Goal: Communication & Community: Ask a question

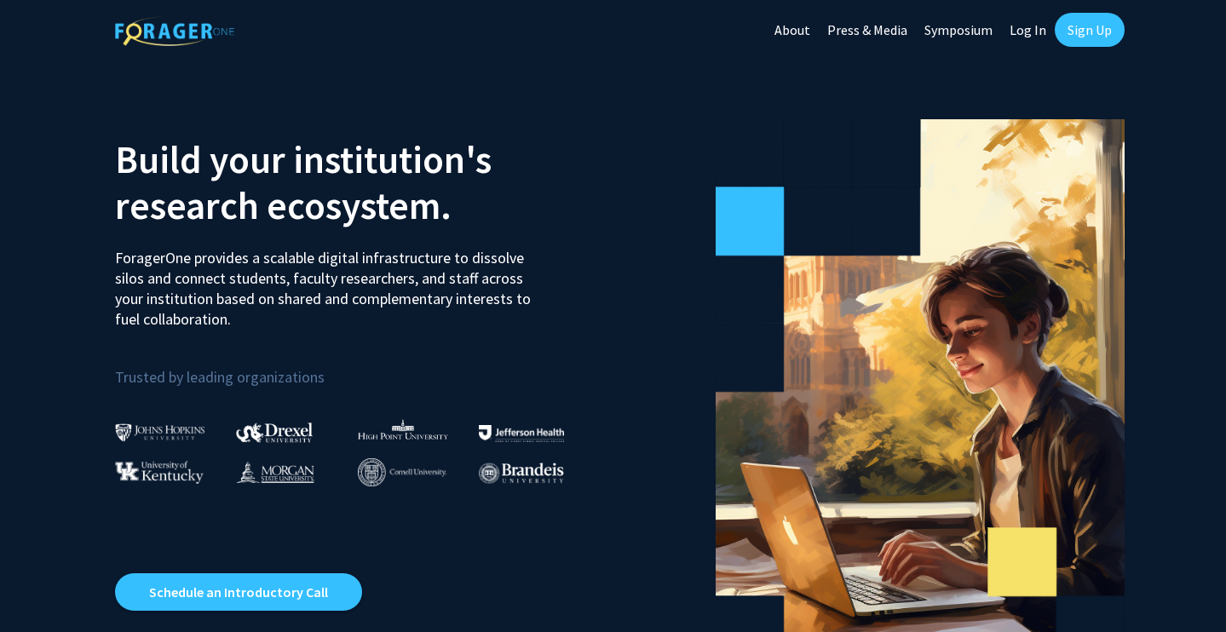
click at [1025, 28] on link "Log In" at bounding box center [1028, 30] width 54 height 60
select select
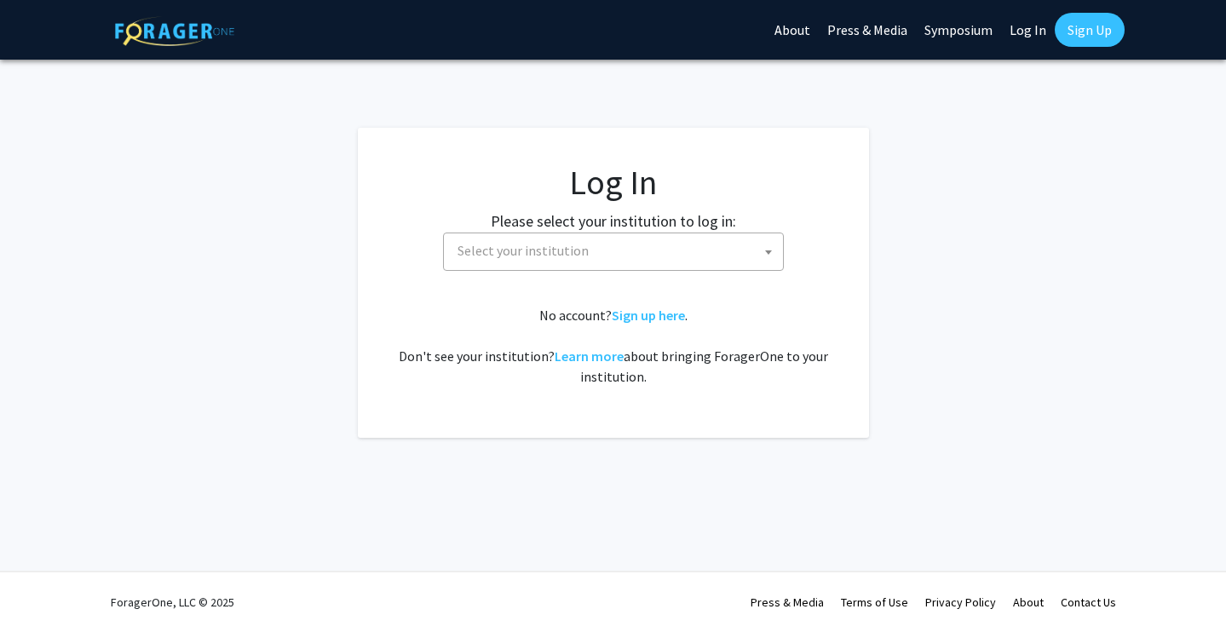
click at [655, 237] on span "Select your institution" at bounding box center [617, 250] width 332 height 35
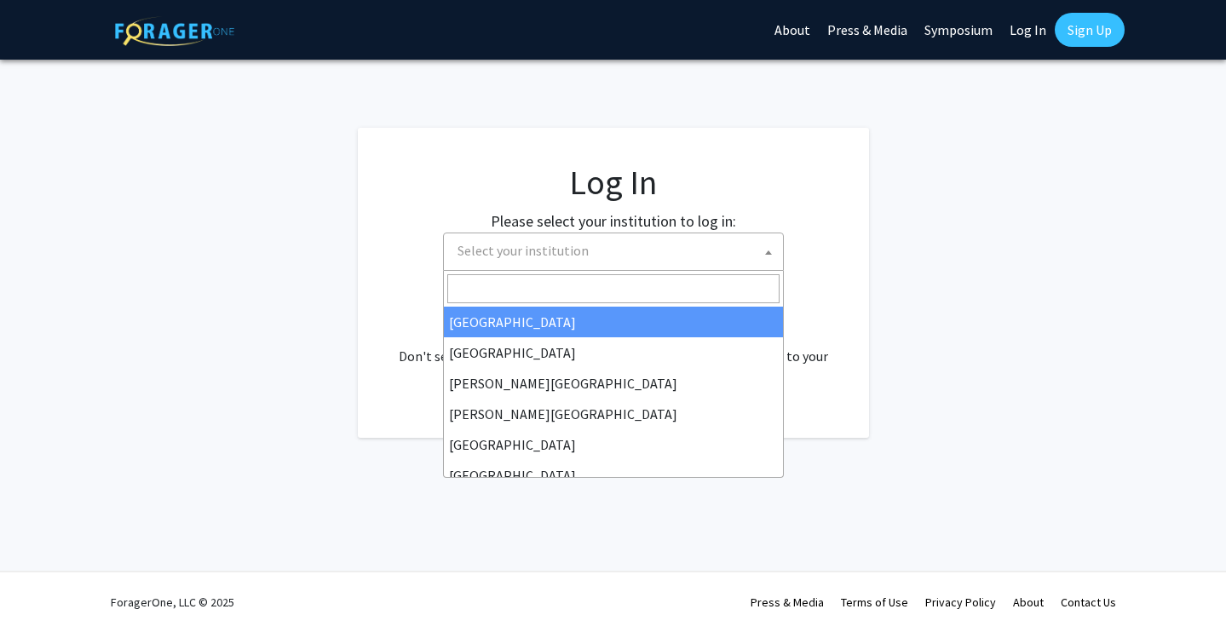
type input "b"
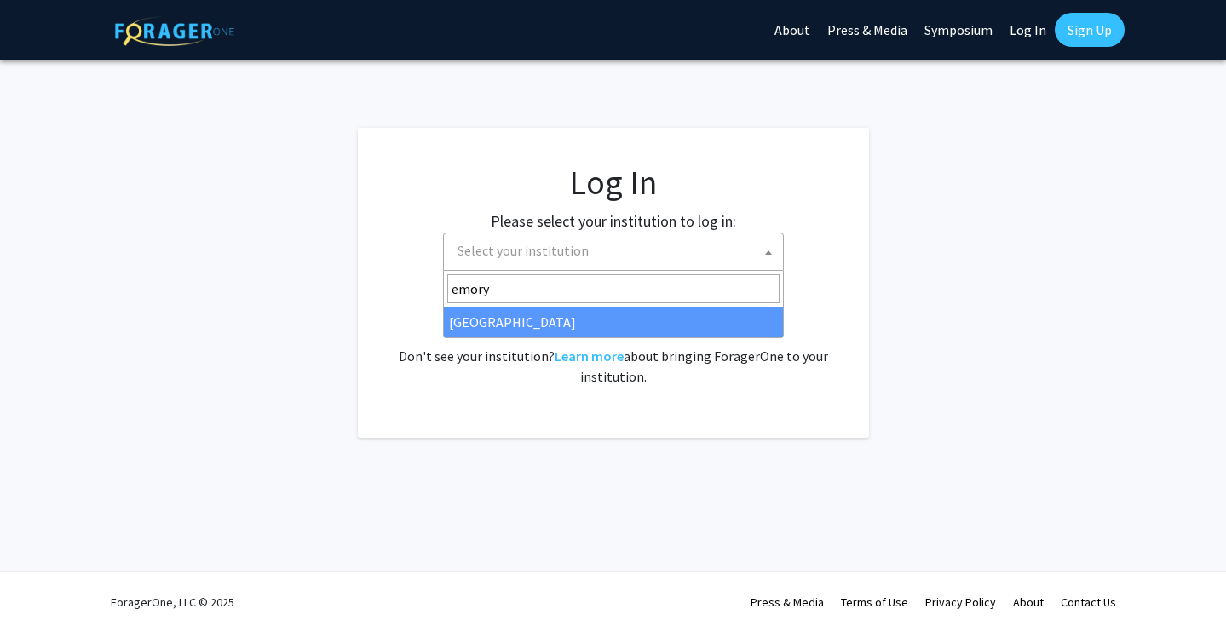
type input "emory"
select select "12"
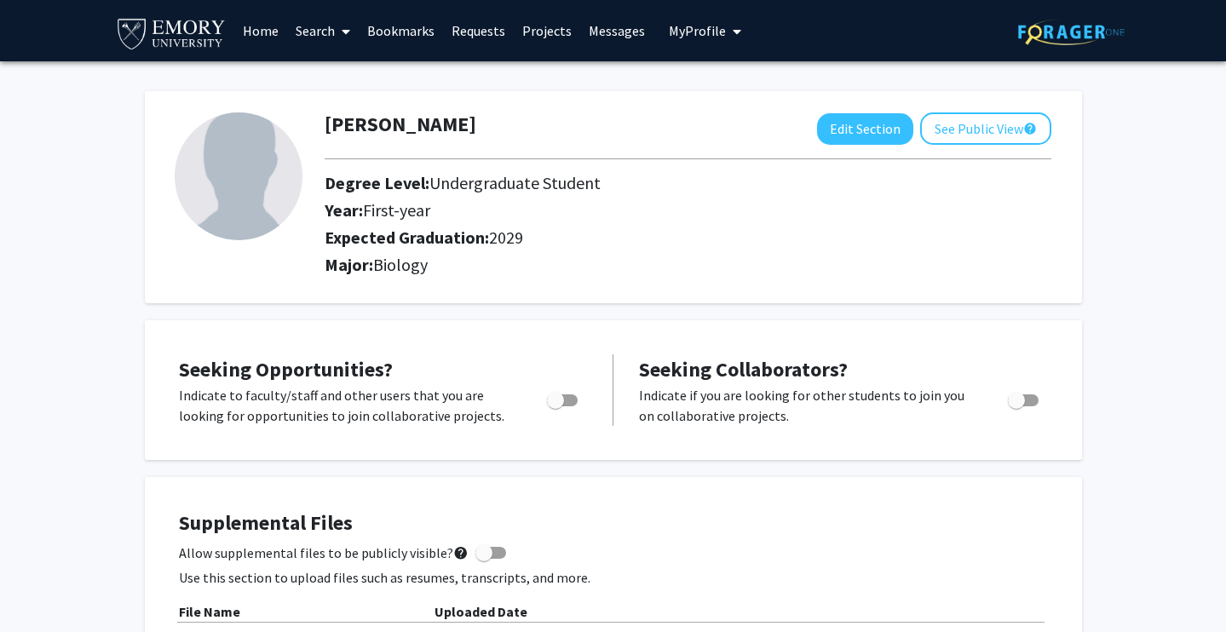
click at [316, 36] on link "Search" at bounding box center [323, 31] width 72 height 60
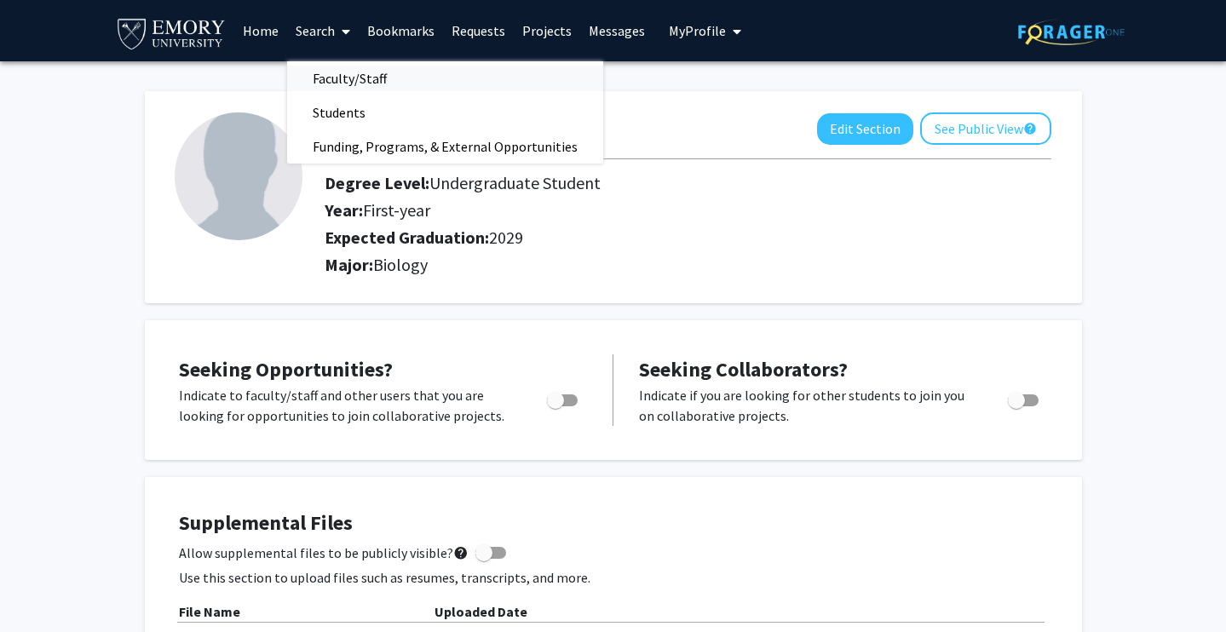
click at [331, 73] on span "Faculty/Staff" at bounding box center [349, 78] width 125 height 34
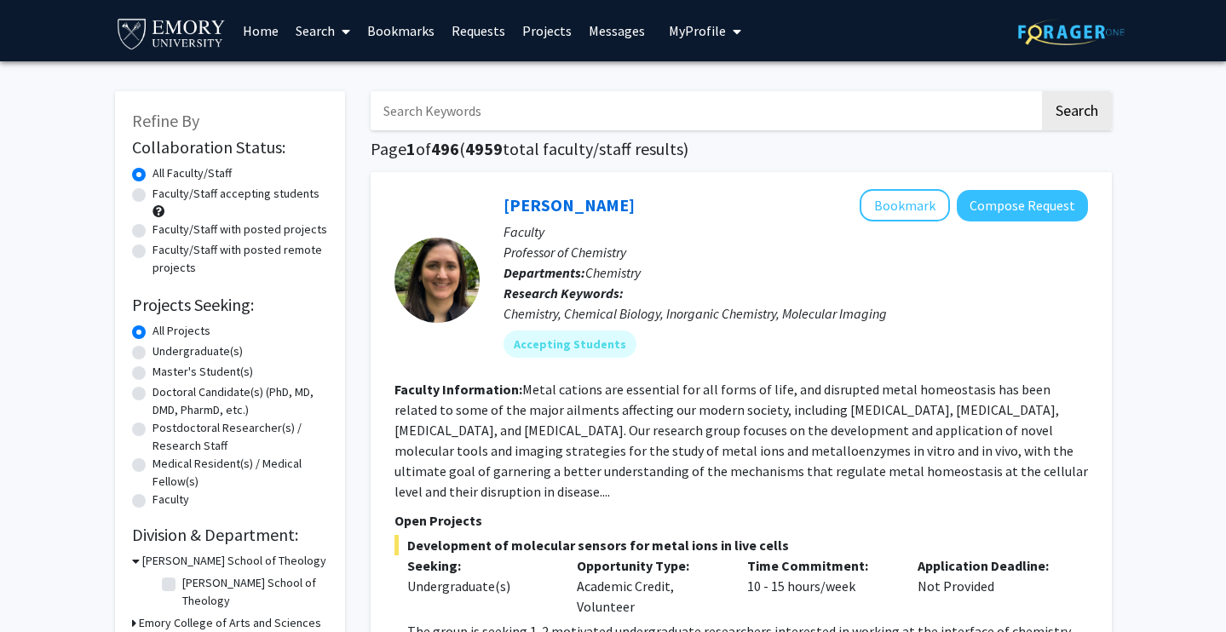
click at [392, 108] on input "Search Keywords" at bounding box center [705, 110] width 669 height 39
type input "Y"
type input "Runze Yan"
click at [1042, 91] on button "Search" at bounding box center [1077, 110] width 70 height 39
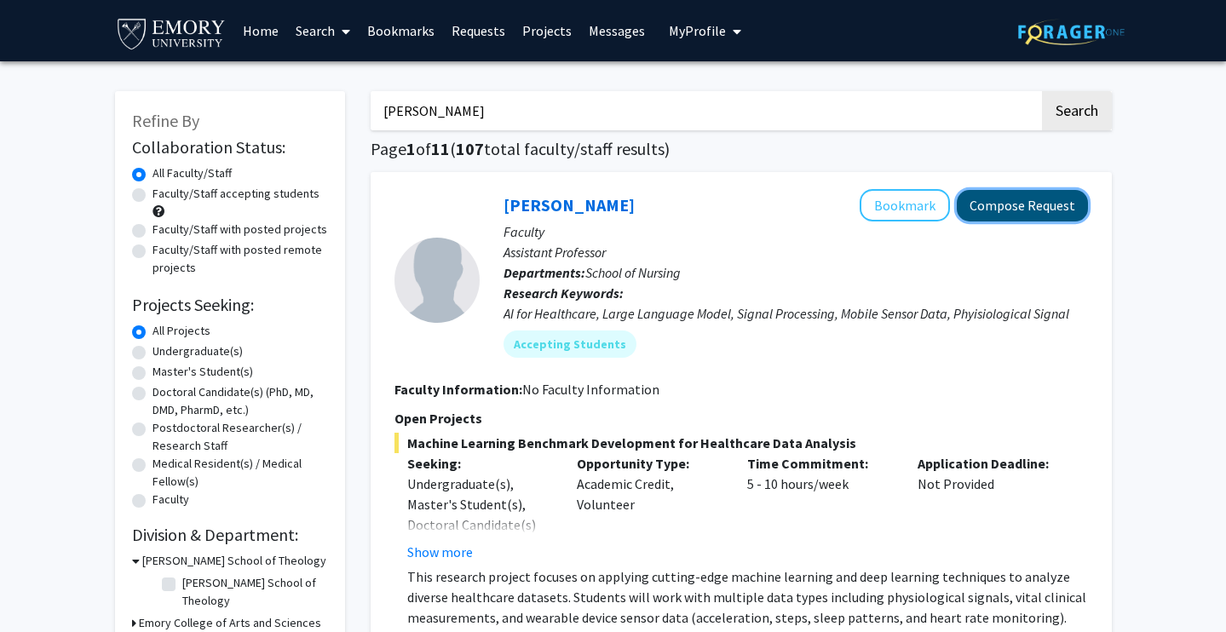
click at [1016, 212] on button "Compose Request" at bounding box center [1022, 206] width 131 height 32
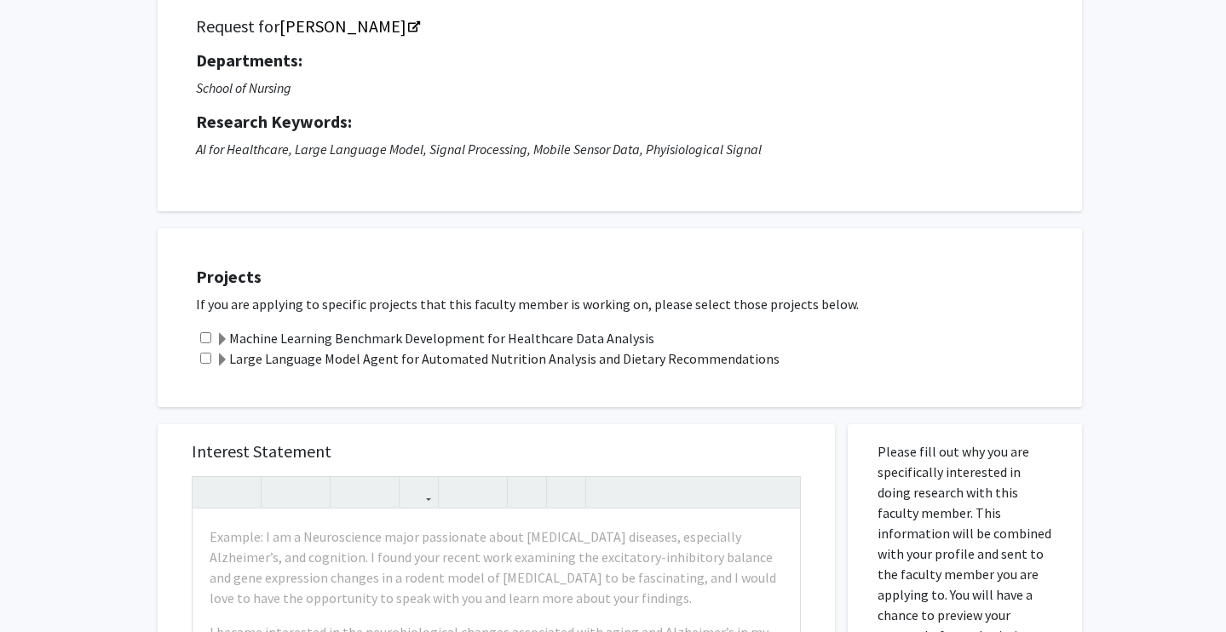
scroll to position [138, 0]
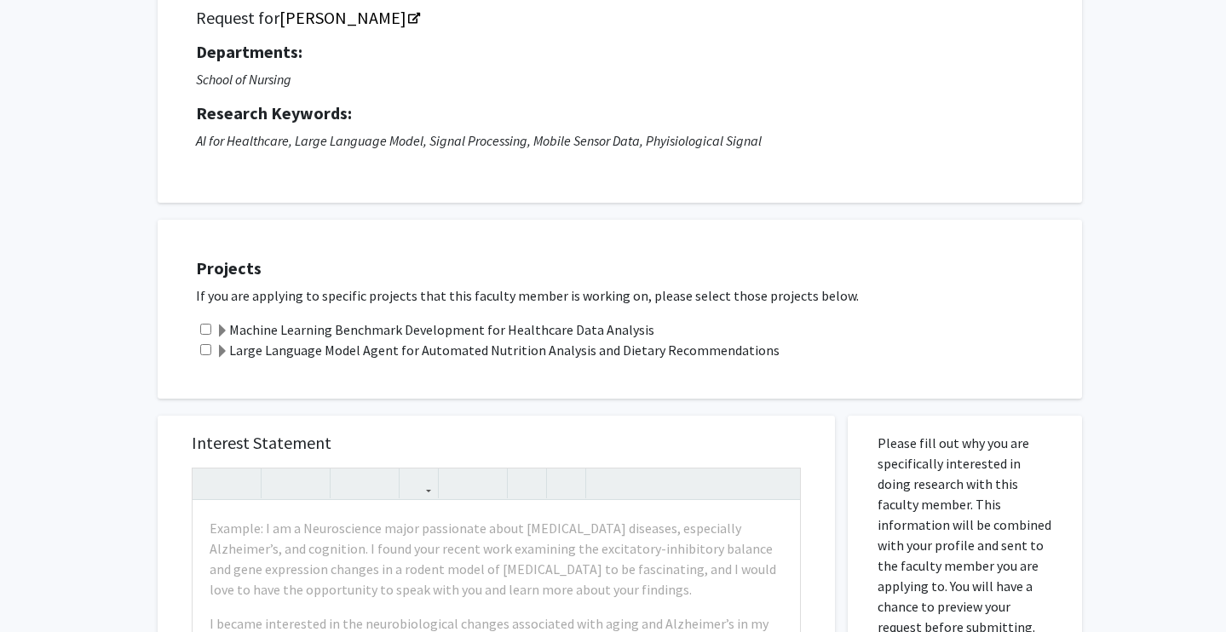
click at [208, 325] on input "checkbox" at bounding box center [205, 329] width 11 height 11
checkbox input "true"
click at [208, 344] on input "checkbox" at bounding box center [205, 349] width 11 height 11
checkbox input "true"
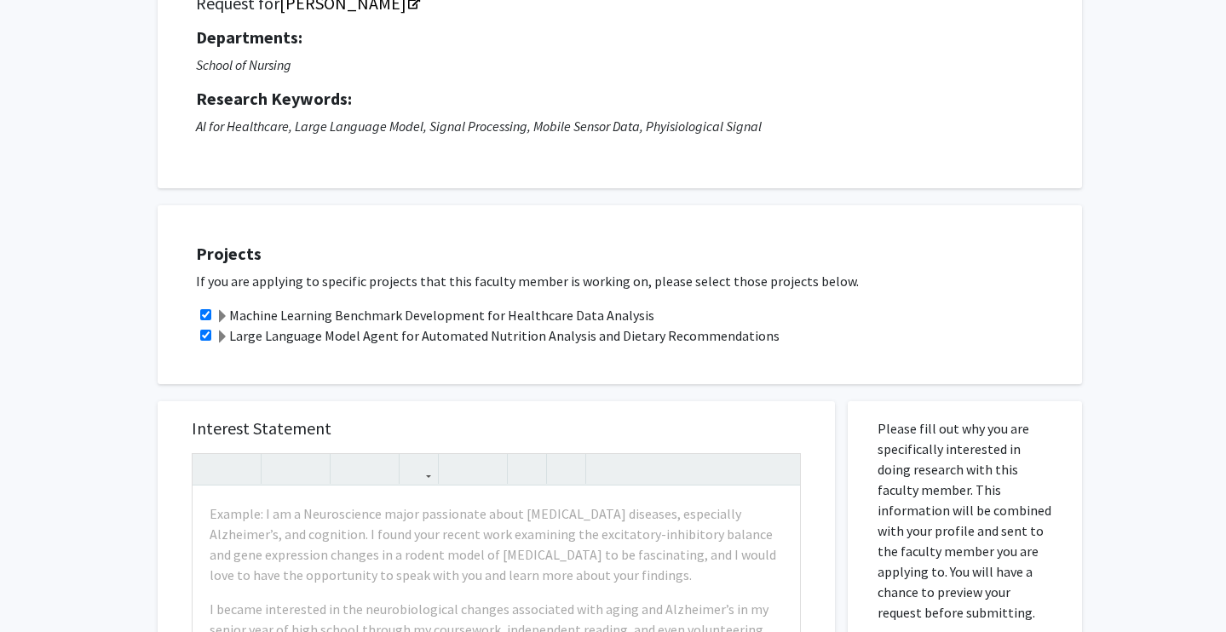
scroll to position [162, 0]
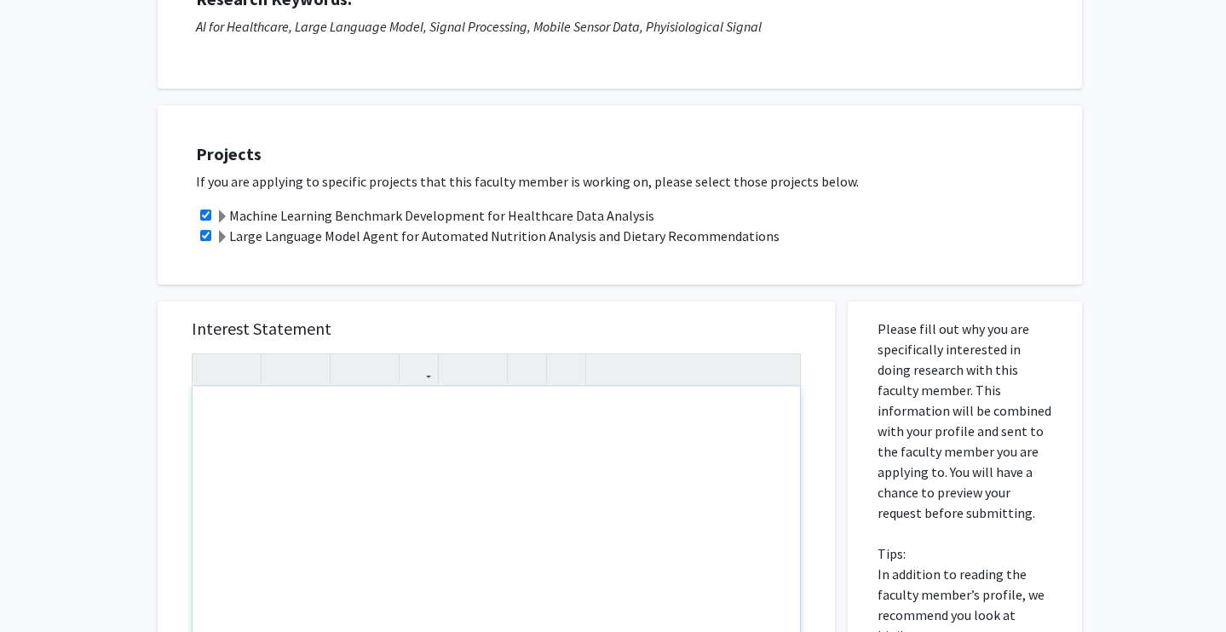
scroll to position [256, 0]
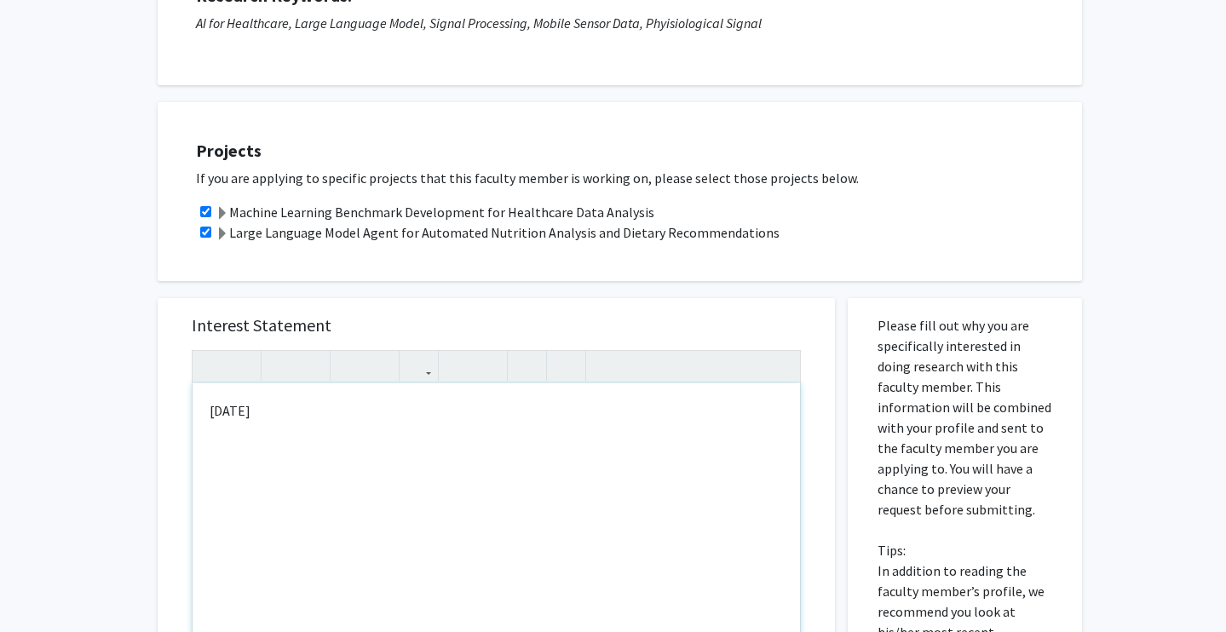
click at [292, 408] on div "9th September 2025" at bounding box center [496, 578] width 607 height 390
click at [333, 410] on div "9th September, 2025" at bounding box center [496, 578] width 607 height 390
click at [210, 463] on div "9th September, 2025 Spencer Bauer | Emory University 2029" at bounding box center [496, 578] width 607 height 390
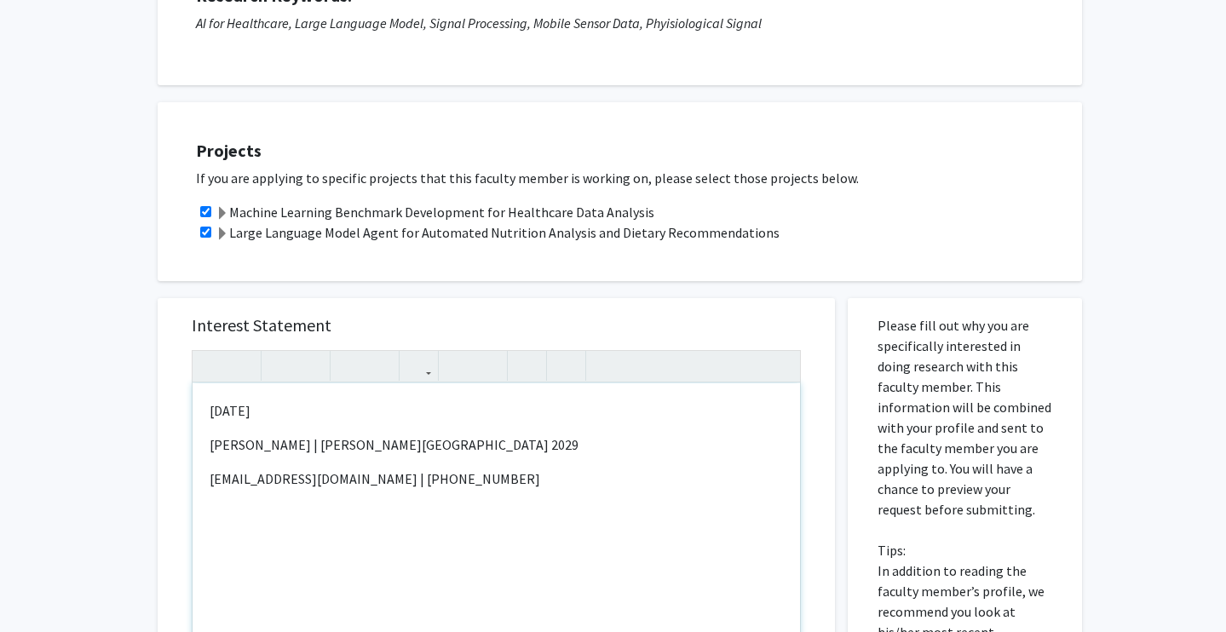
click at [204, 414] on div "9th September, 2025 Spencer Bauer | Emory University 2029 sbauer5@emory.edu | (…" at bounding box center [496, 578] width 607 height 390
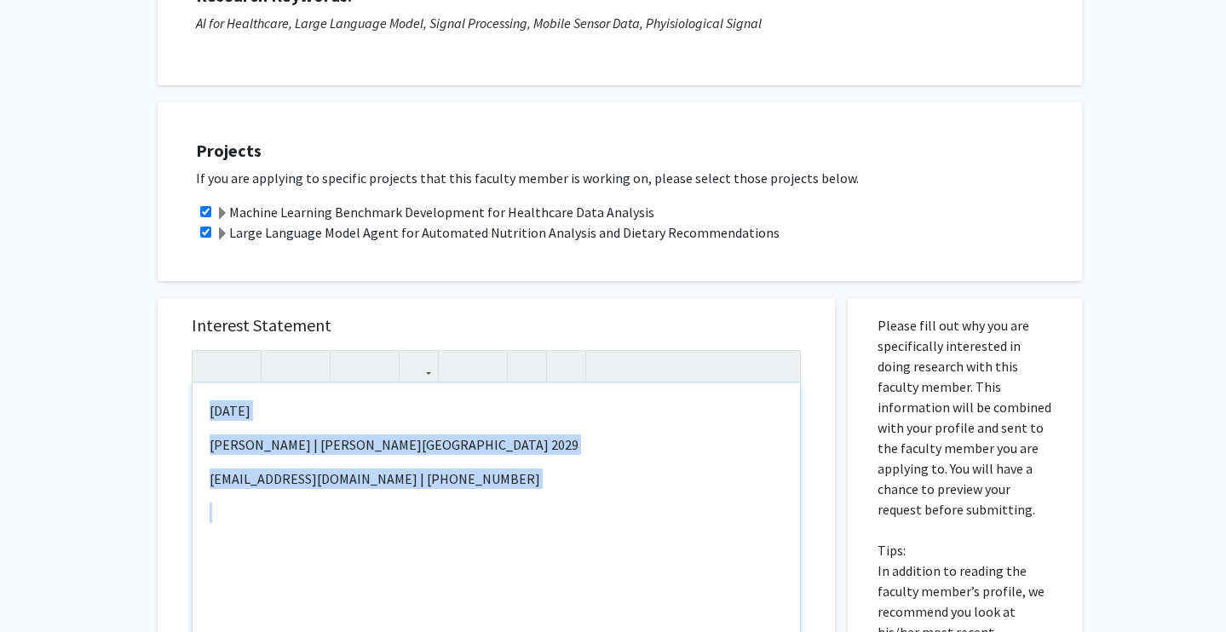
drag, startPoint x: 204, startPoint y: 414, endPoint x: 463, endPoint y: 493, distance: 270.8
click at [463, 493] on div "9th September, 2025 Spencer Bauer | Emory University 2029 sbauer5@emory.edu | (…" at bounding box center [496, 578] width 607 height 390
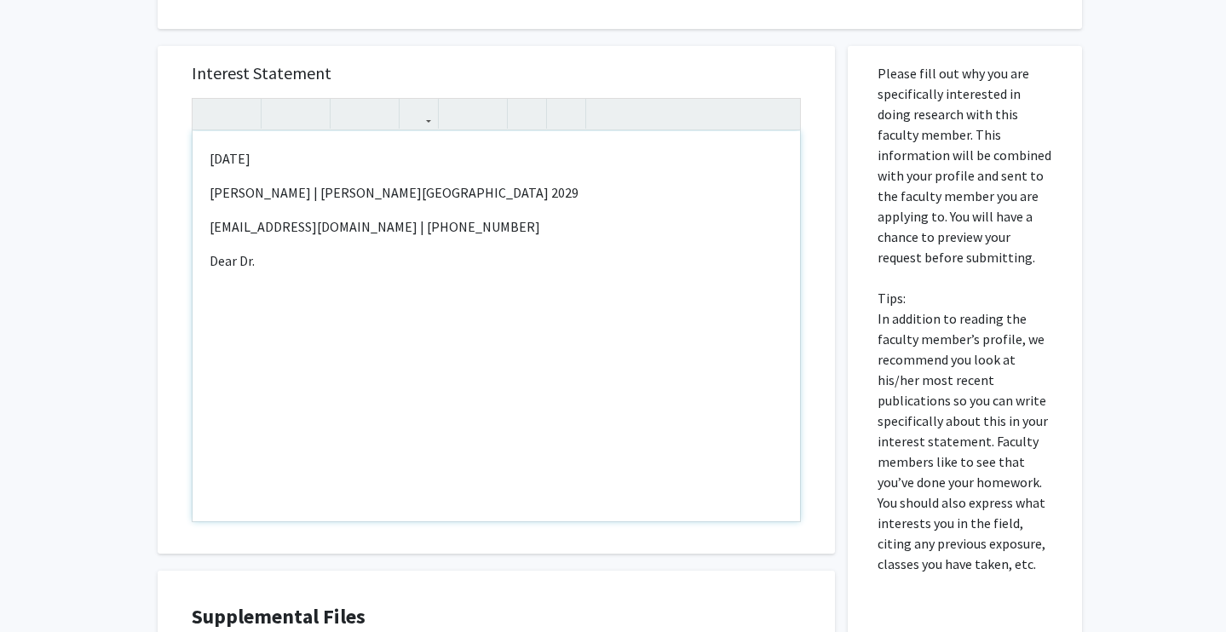
scroll to position [507, 0]
type textarea "<p>9th September, 2025</p><p>Spencer Bauer | Emory University 2029&nbsp;</p><p>…"
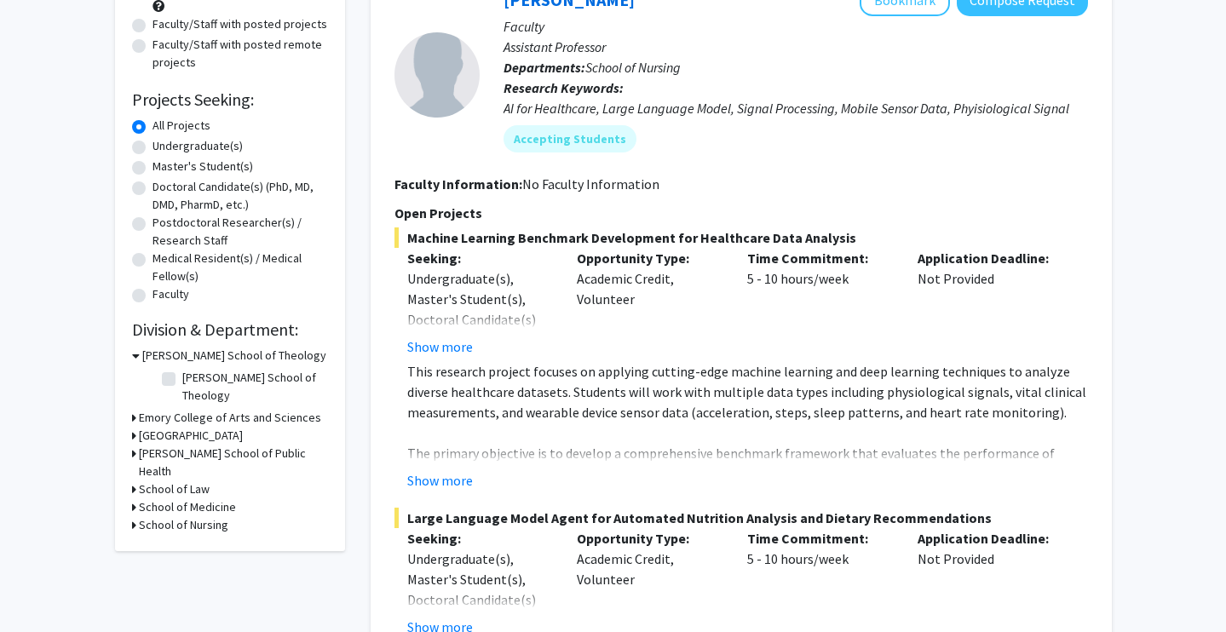
scroll to position [207, 0]
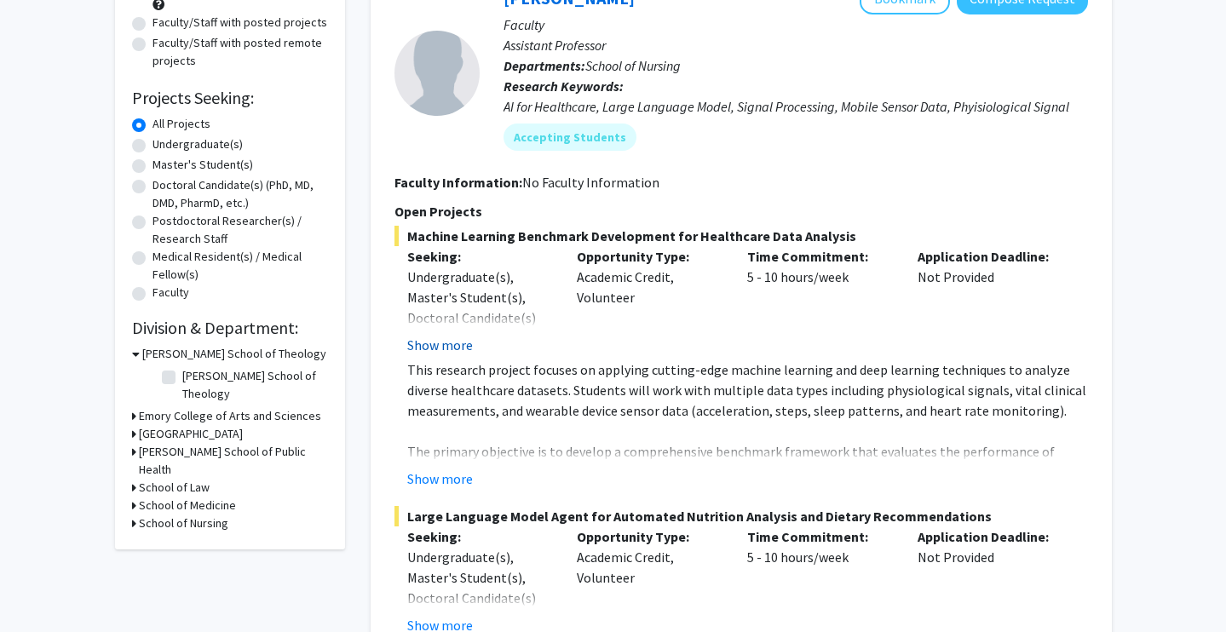
click at [456, 346] on button "Show more" at bounding box center [440, 345] width 66 height 20
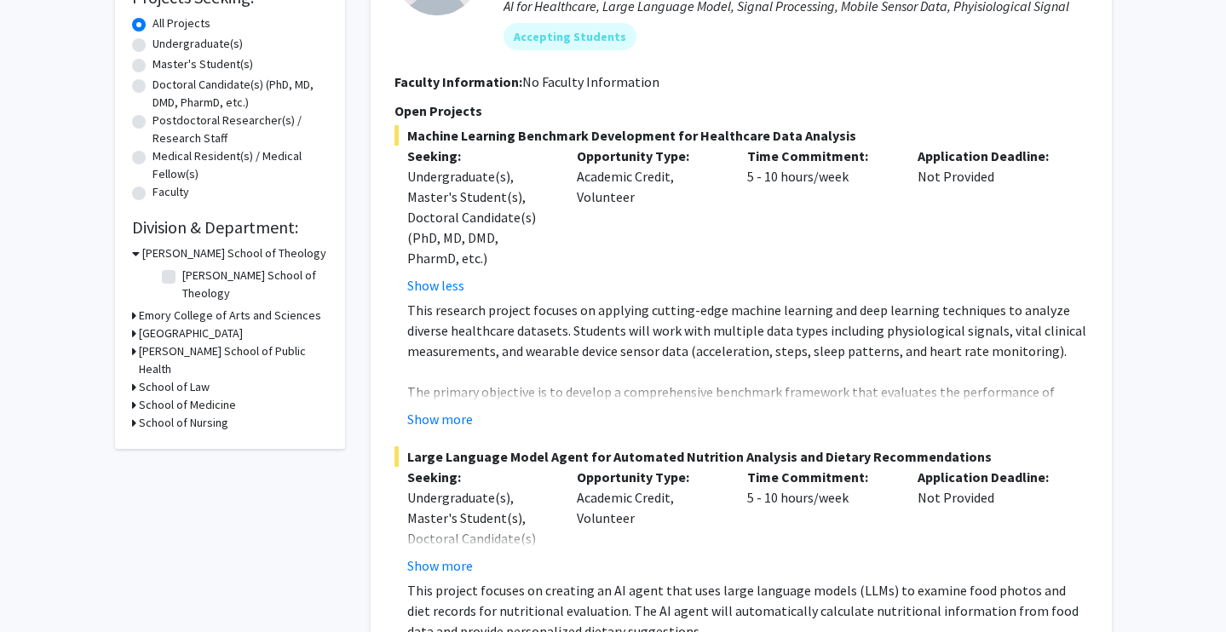
scroll to position [318, 0]
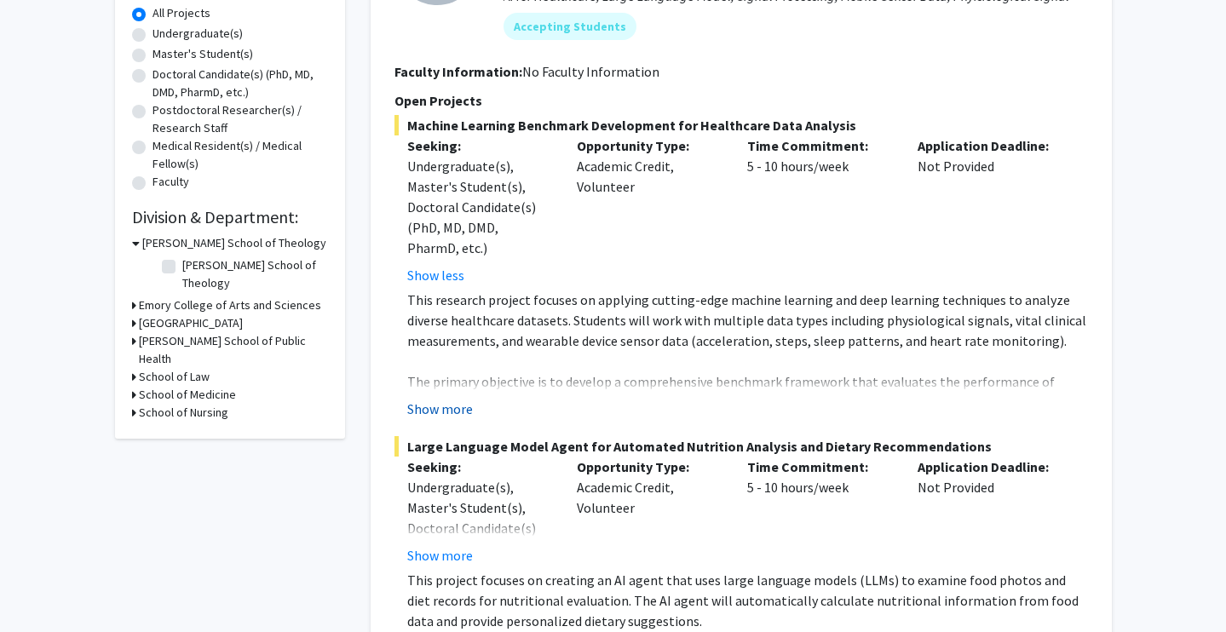
click at [455, 405] on button "Show more" at bounding box center [440, 409] width 66 height 20
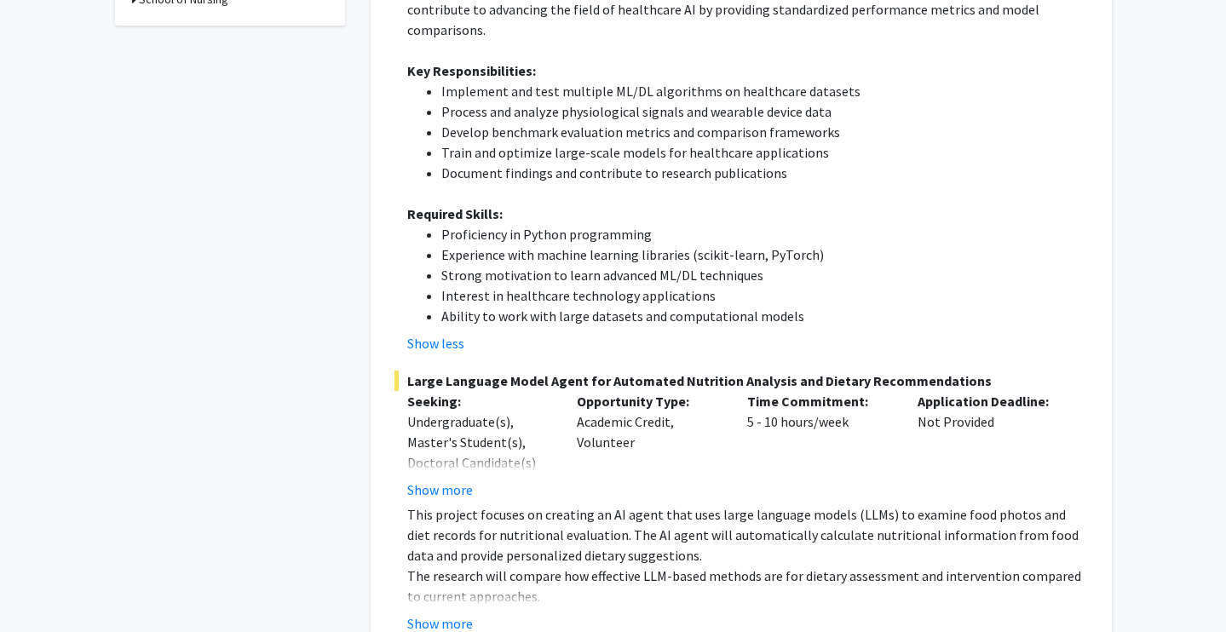
scroll to position [755, 0]
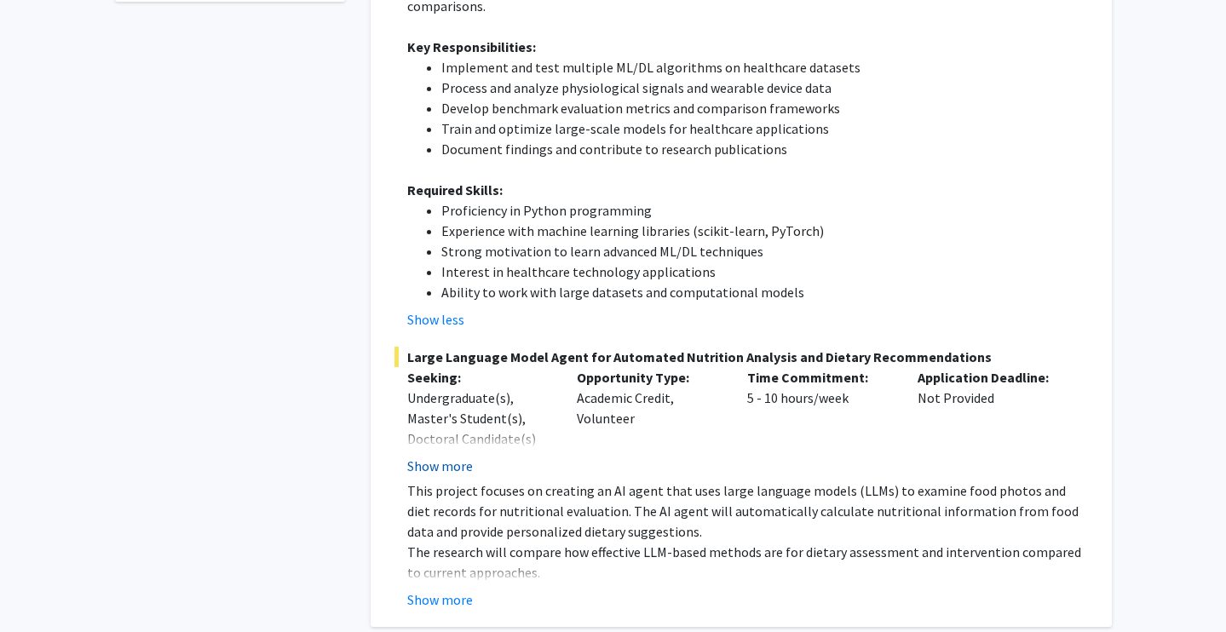
click at [433, 456] on button "Show more" at bounding box center [440, 466] width 66 height 20
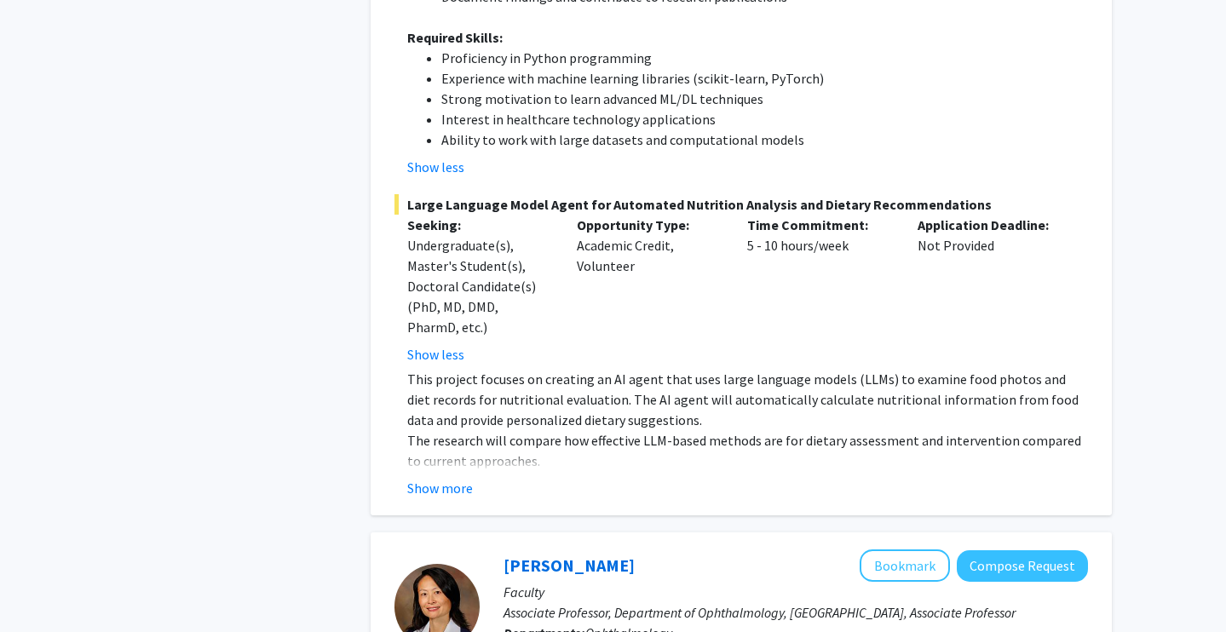
scroll to position [935, 0]
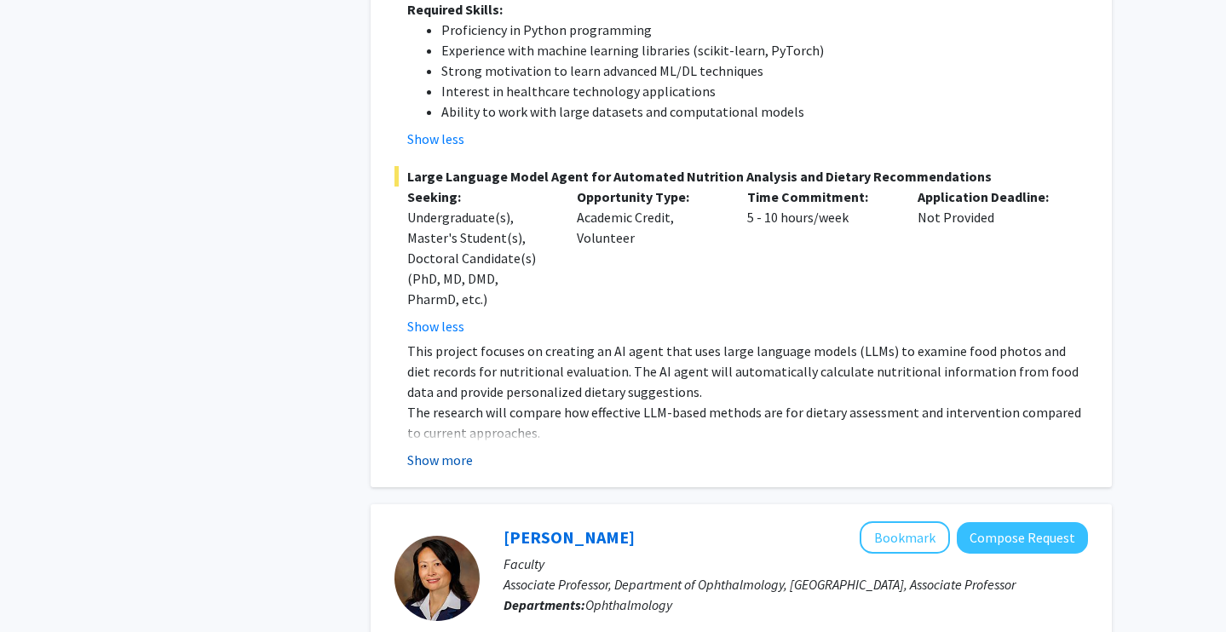
click at [452, 450] on button "Show more" at bounding box center [440, 460] width 66 height 20
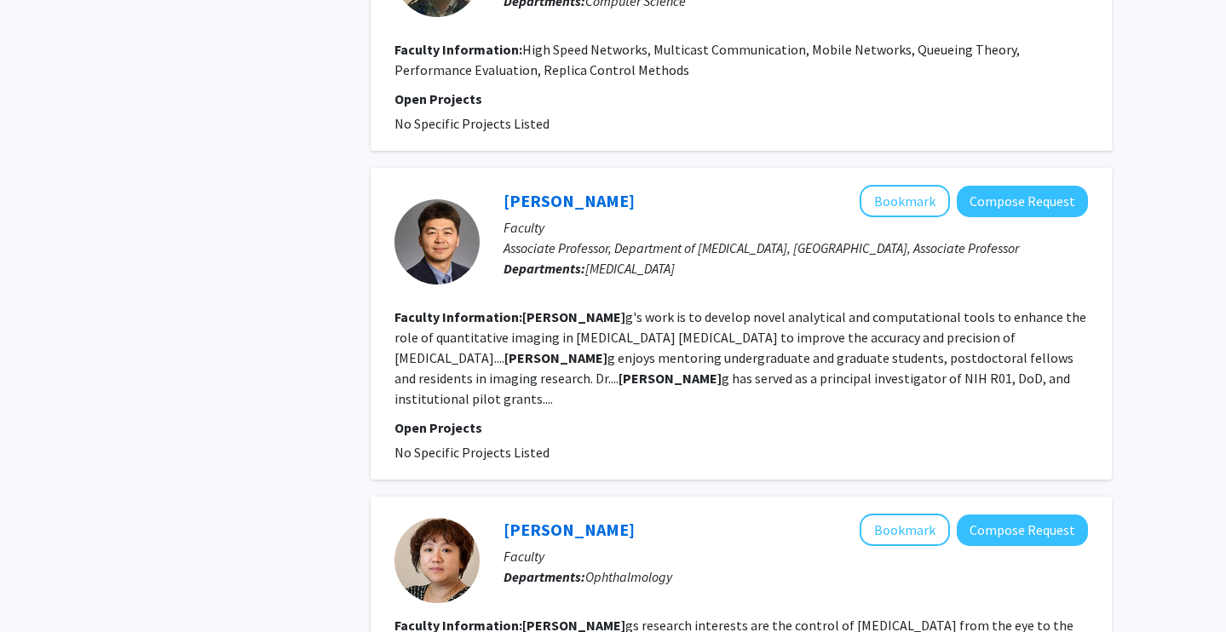
scroll to position [2753, 0]
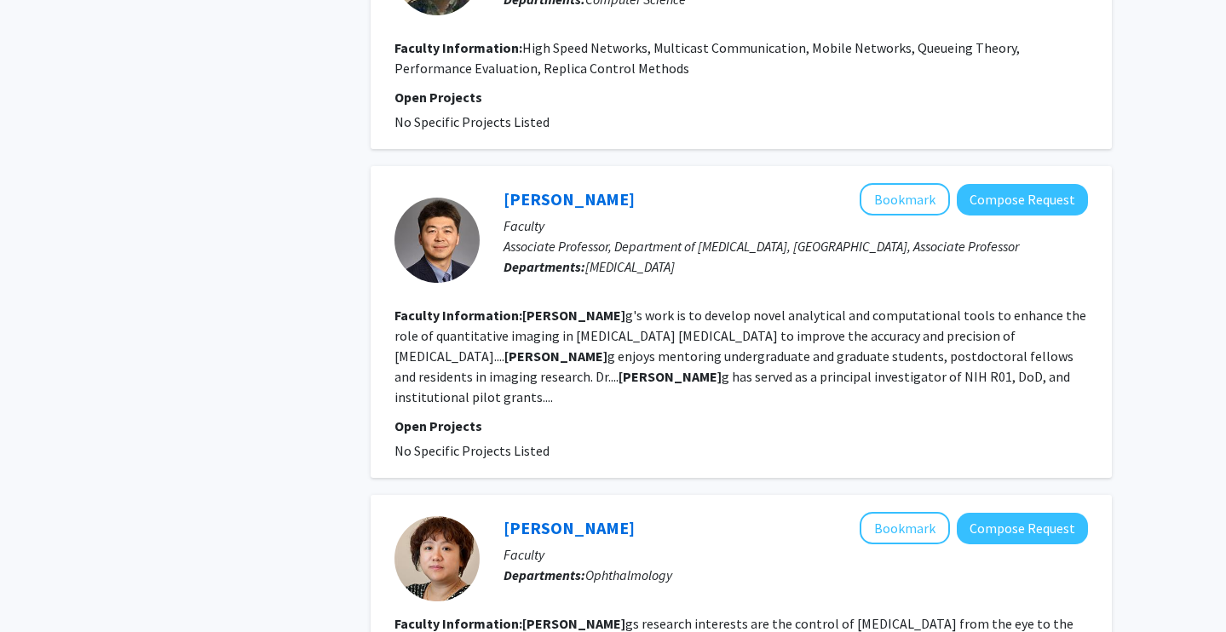
click at [502, 442] on span "No Specific Projects Listed" at bounding box center [471, 450] width 155 height 17
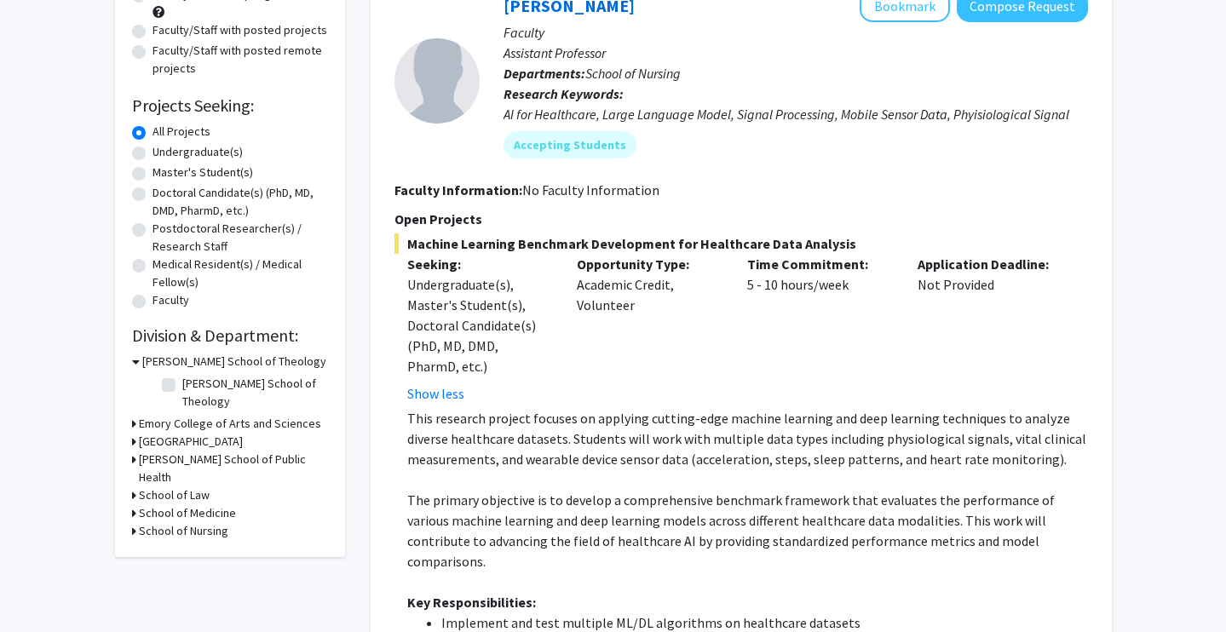
scroll to position [218, 0]
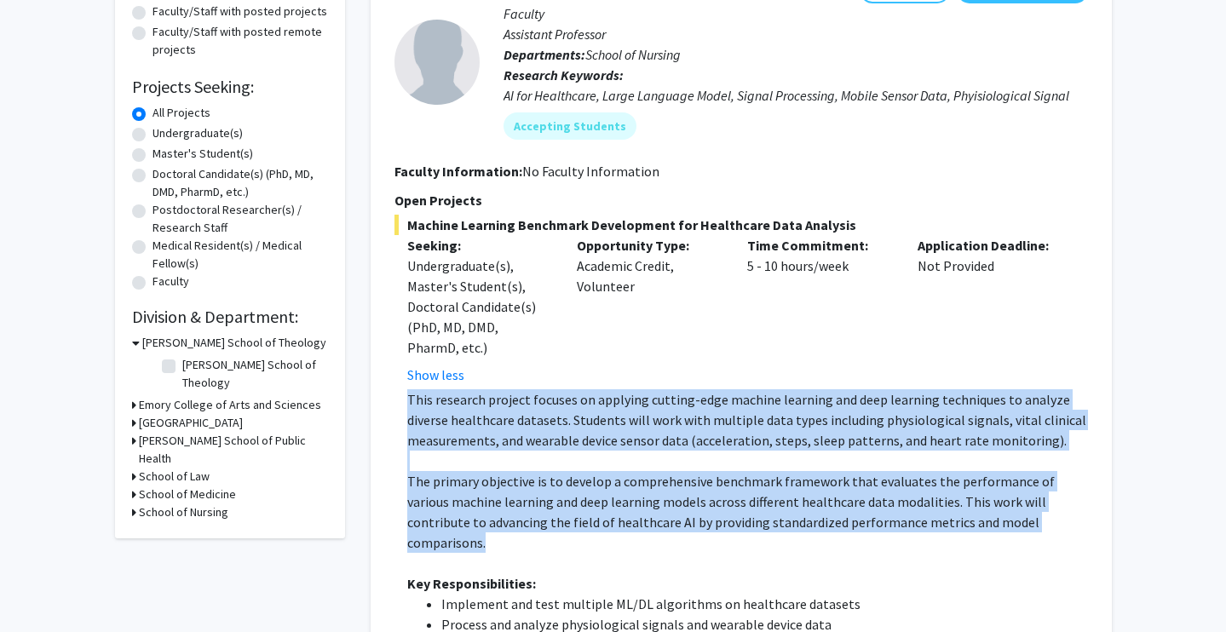
drag, startPoint x: 406, startPoint y: 400, endPoint x: 1030, endPoint y: 521, distance: 635.1
click at [1030, 520] on div "This research project focuses on applying cutting-edge machine learning and dee…" at bounding box center [747, 614] width 681 height 450
copy div "This research project focuses on applying cutting-edge machine learning and dee…"
click at [1030, 521] on p "The primary objective is to develop a comprehensive benchmark framework that ev…" at bounding box center [747, 512] width 681 height 82
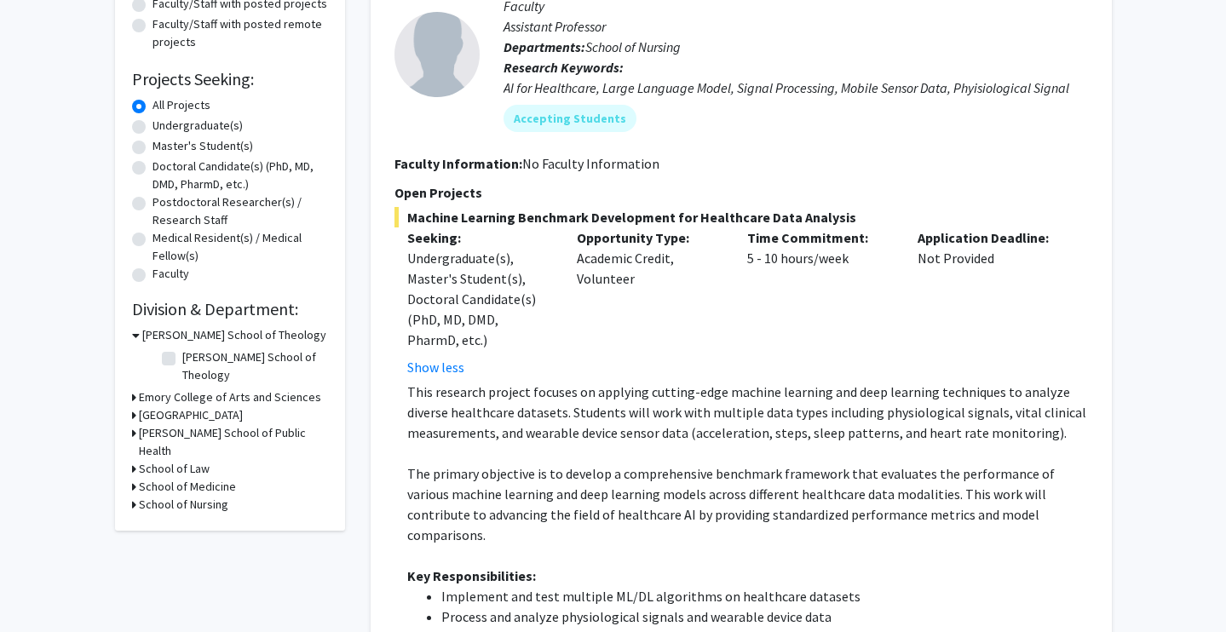
scroll to position [232, 0]
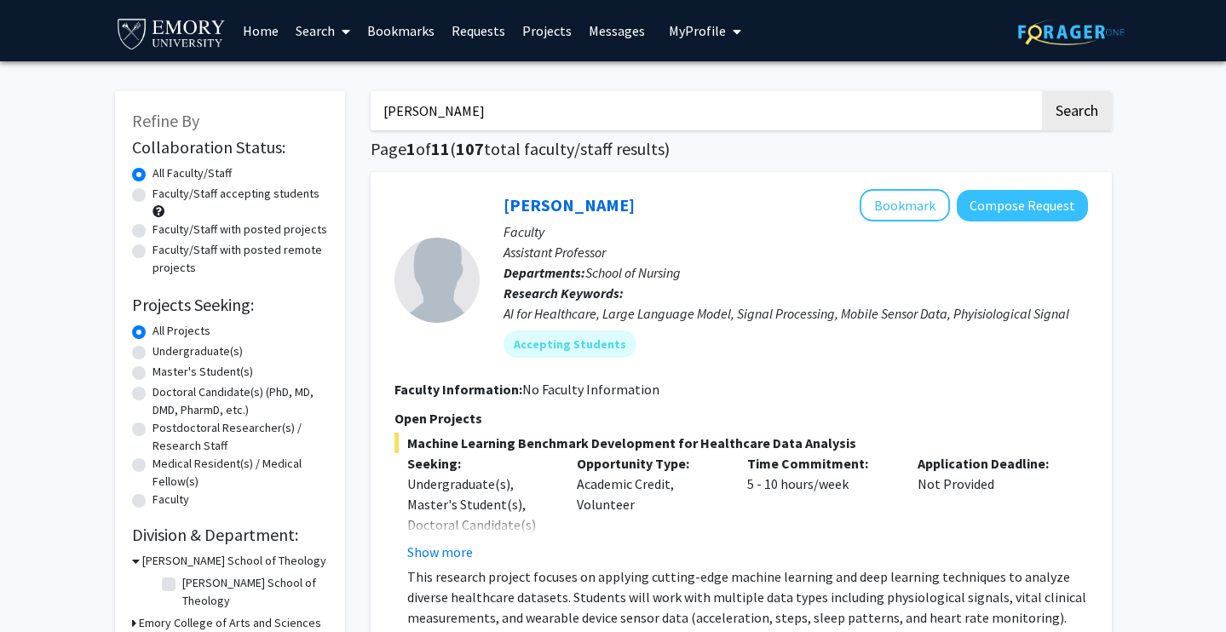
drag, startPoint x: 838, startPoint y: 126, endPoint x: 460, endPoint y: 129, distance: 378.3
click at [460, 129] on input "[PERSON_NAME]" at bounding box center [705, 110] width 669 height 39
click at [254, 26] on link "Home" at bounding box center [260, 31] width 53 height 60
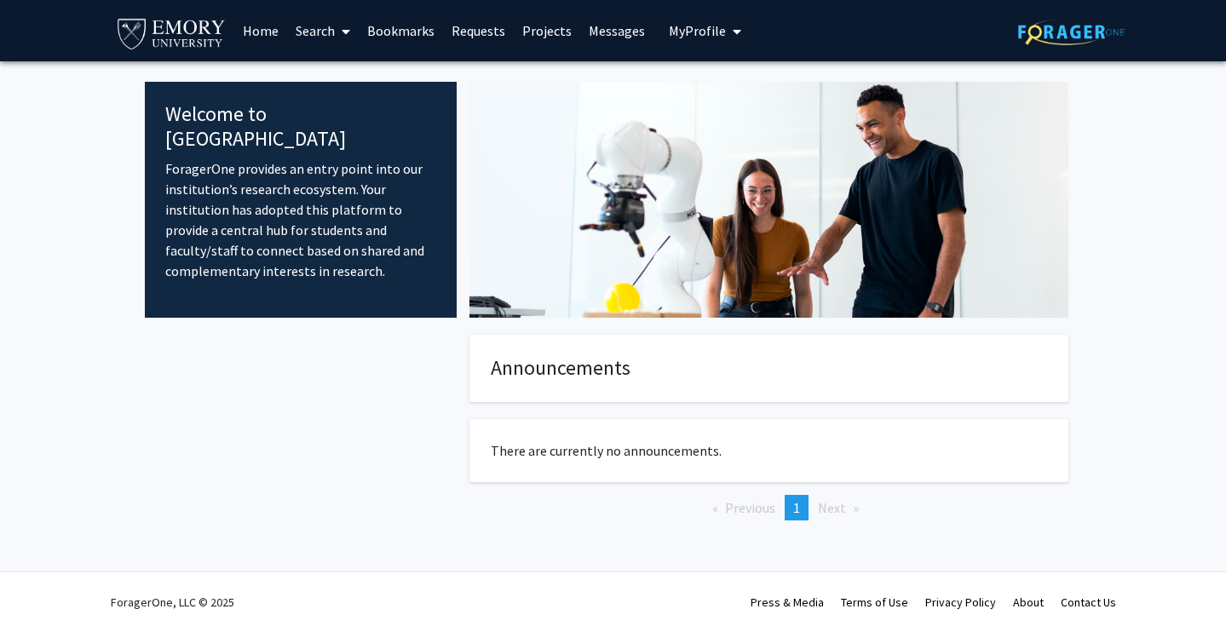
click at [321, 32] on link "Search" at bounding box center [323, 31] width 72 height 60
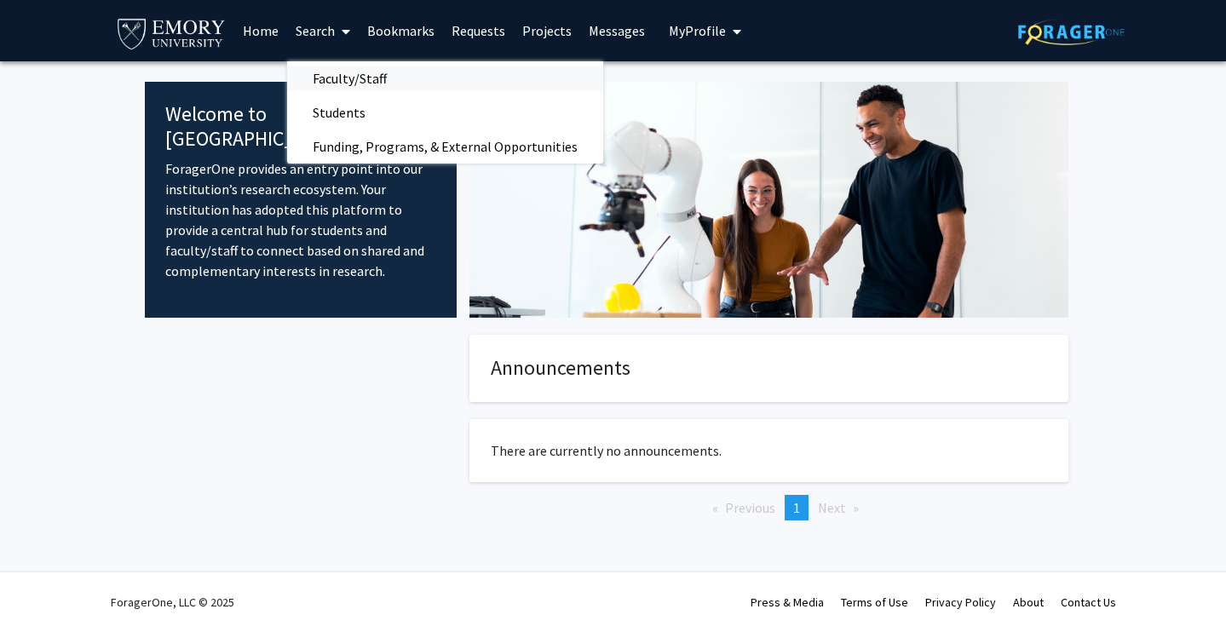
click at [354, 83] on span "Faculty/Staff" at bounding box center [349, 78] width 125 height 34
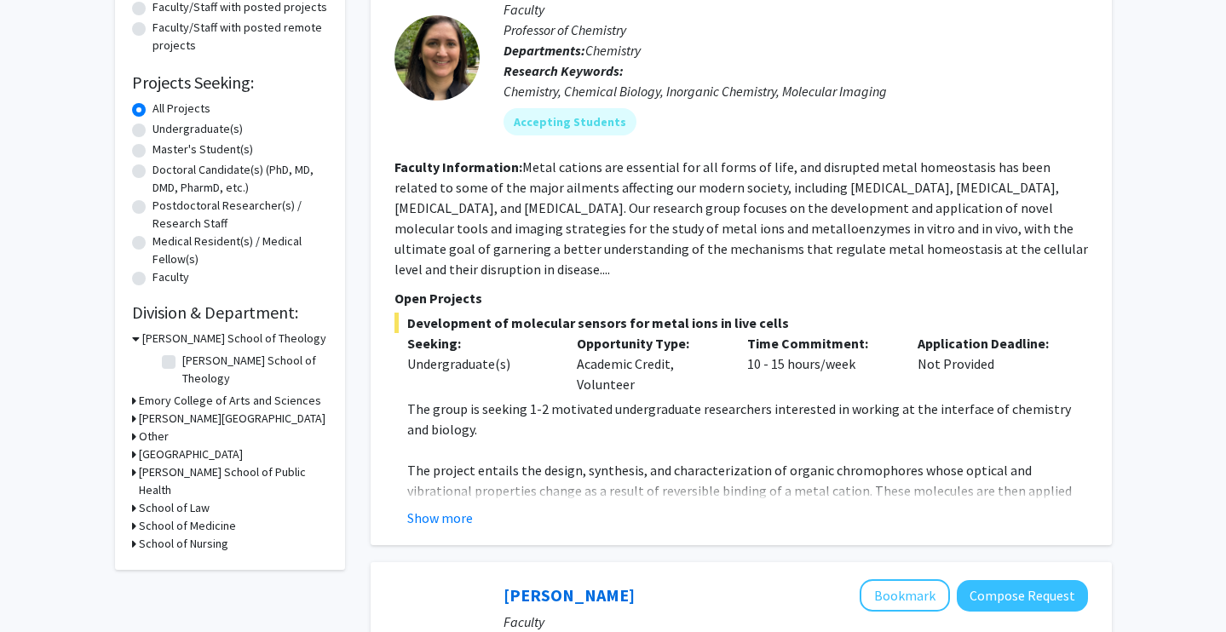
scroll to position [225, 0]
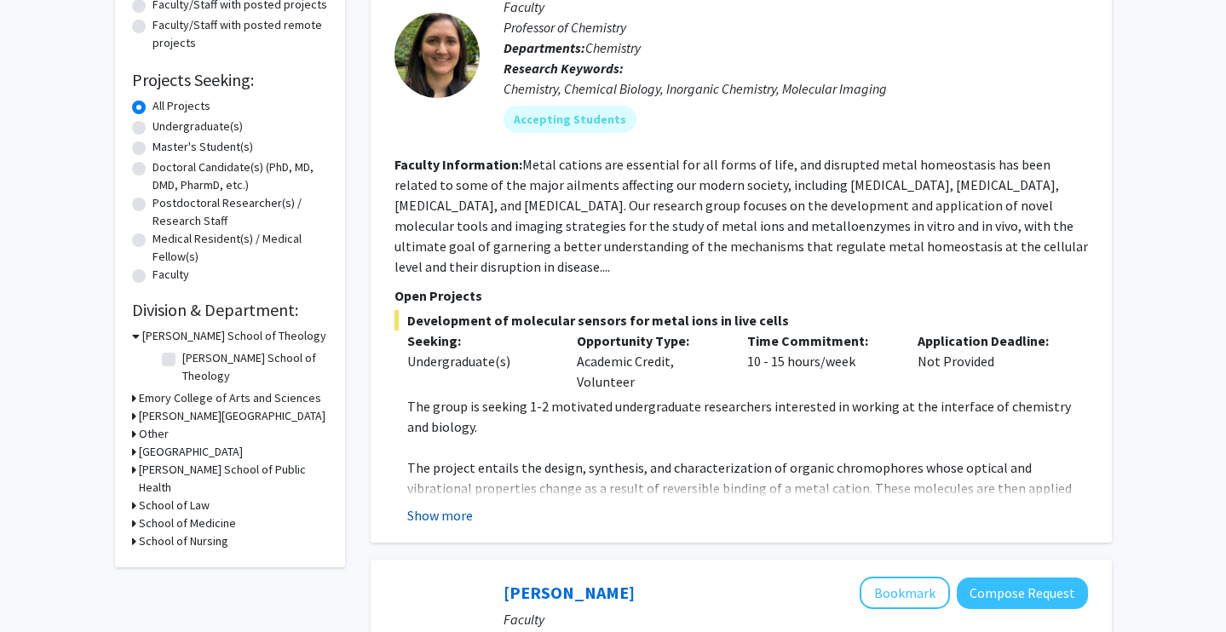
click at [446, 505] on button "Show more" at bounding box center [440, 515] width 66 height 20
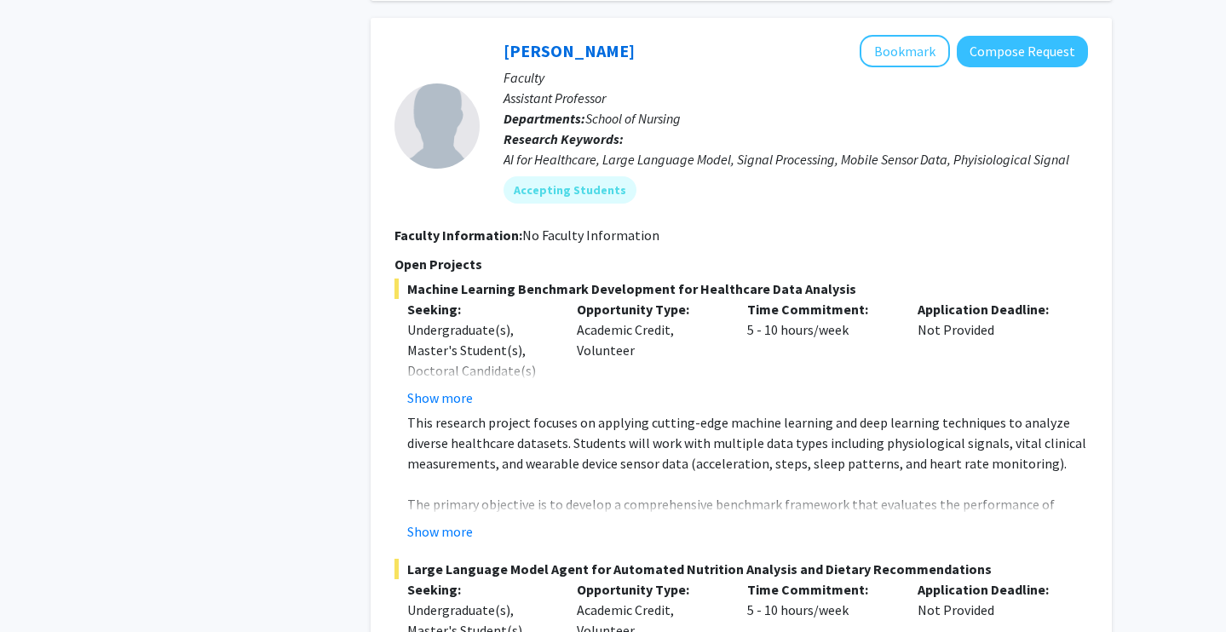
scroll to position [1763, 0]
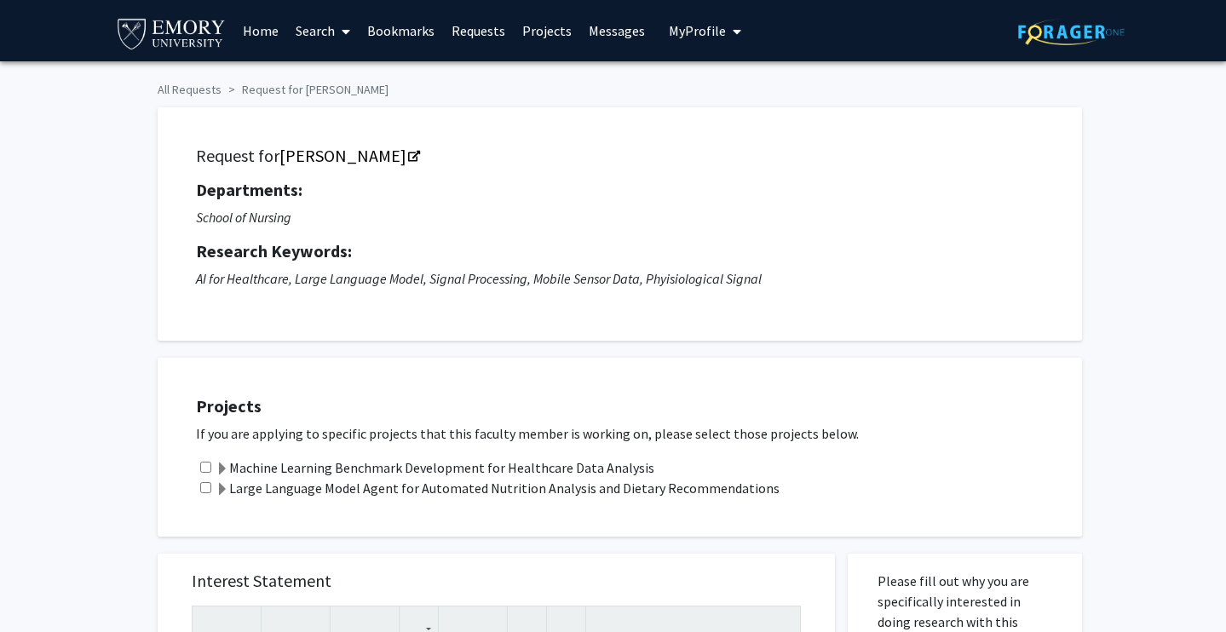
click at [253, 32] on link "Home" at bounding box center [260, 31] width 53 height 60
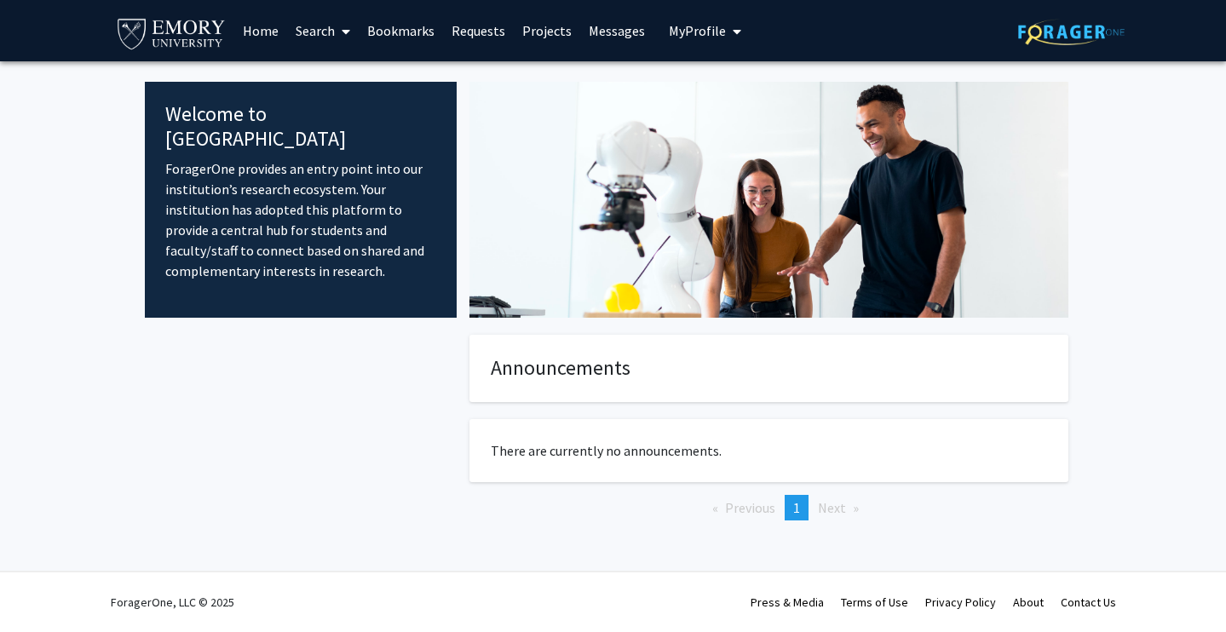
click at [327, 30] on link "Search" at bounding box center [323, 31] width 72 height 60
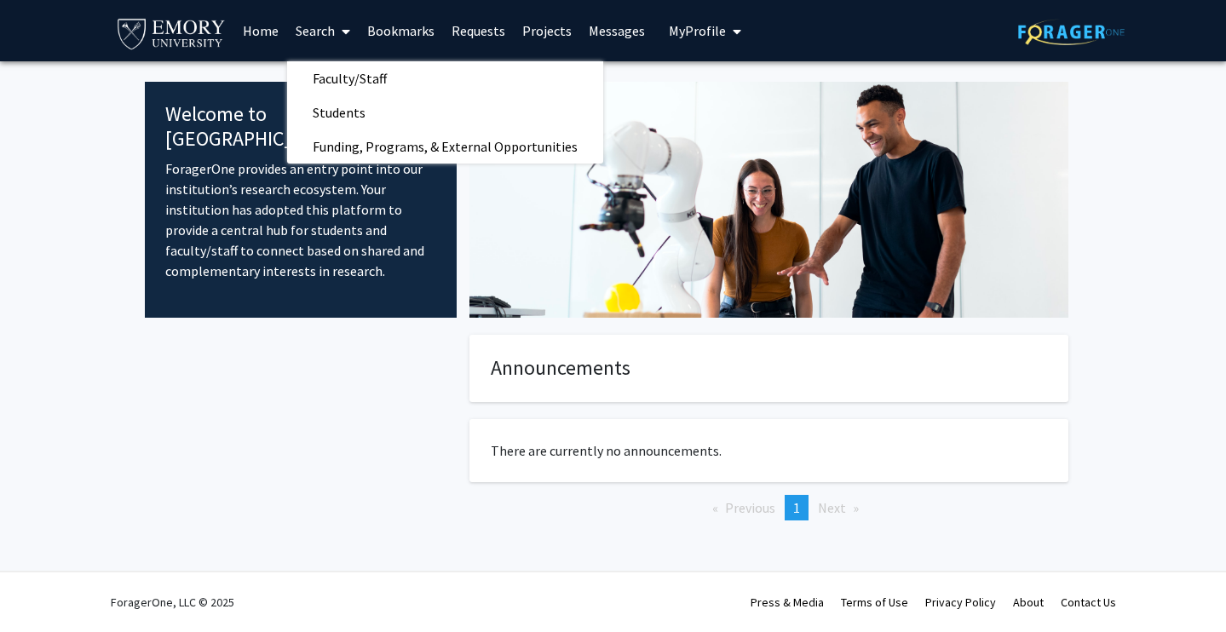
click at [704, 37] on span "My Profile" at bounding box center [697, 30] width 57 height 17
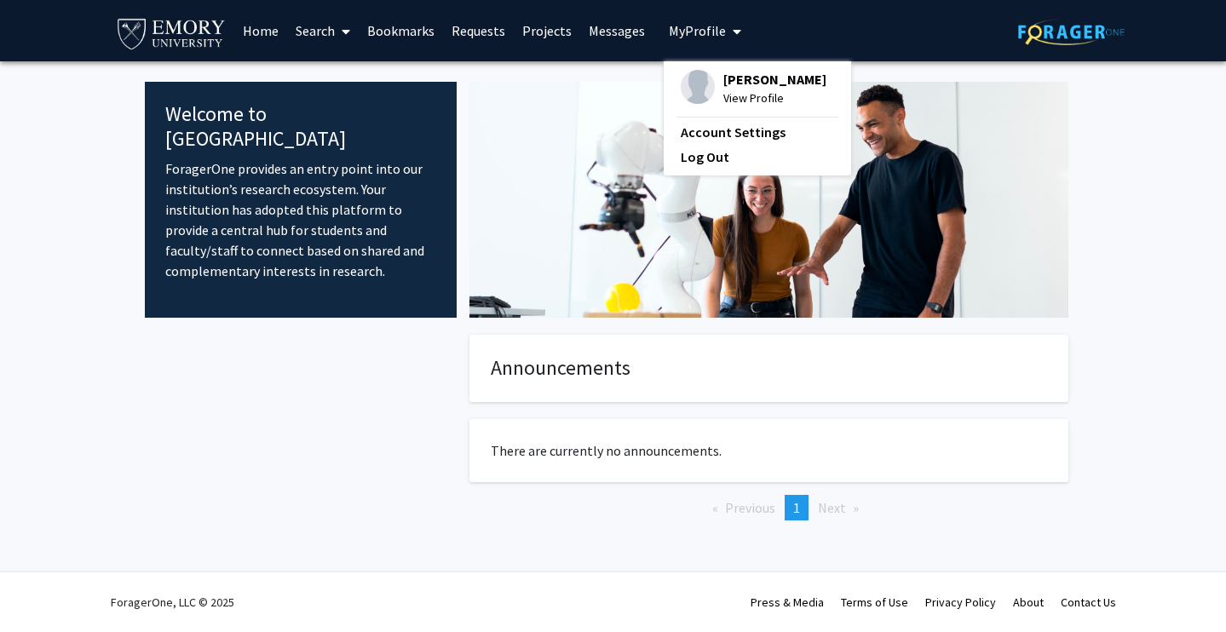
click at [727, 90] on span "View Profile" at bounding box center [774, 98] width 103 height 19
